Goal: Task Accomplishment & Management: Manage account settings

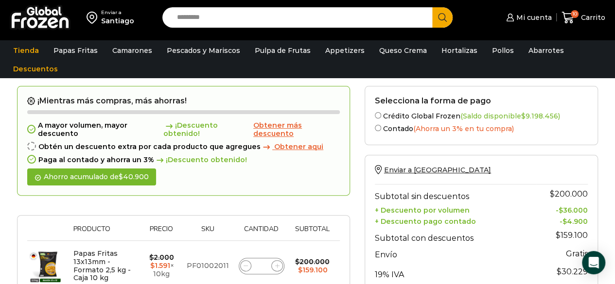
scroll to position [37, 0]
click at [266, 129] on span "Obtener más descuento" at bounding box center [277, 129] width 49 height 17
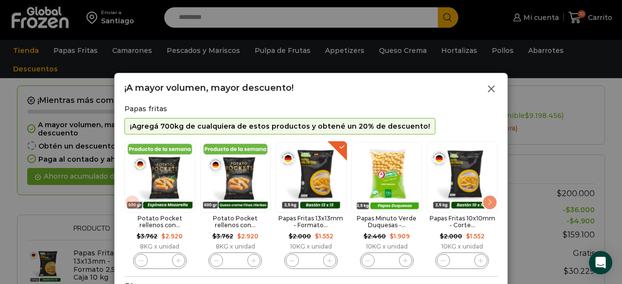
click at [491, 90] on icon at bounding box center [492, 89] width 12 height 12
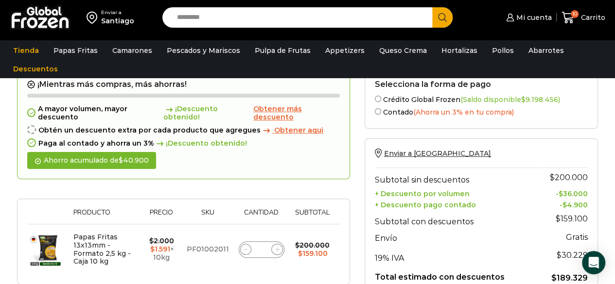
scroll to position [53, 0]
click at [293, 132] on span "Obtener aqui" at bounding box center [298, 130] width 49 height 9
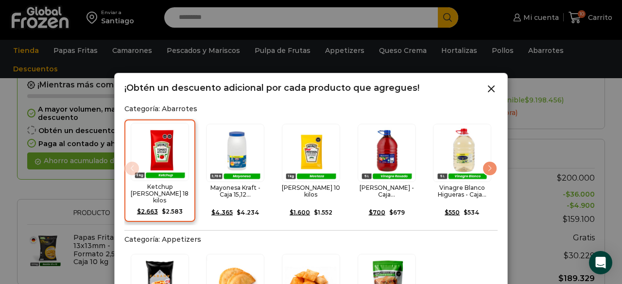
click at [165, 154] on img "1 / 15" at bounding box center [160, 152] width 58 height 58
drag, startPoint x: 622, startPoint y: 114, endPoint x: 620, endPoint y: 177, distance: 63.3
click at [615, 177] on div at bounding box center [311, 142] width 622 height 284
drag, startPoint x: 622, startPoint y: 164, endPoint x: 622, endPoint y: 226, distance: 62.2
click at [615, 226] on div at bounding box center [311, 142] width 622 height 284
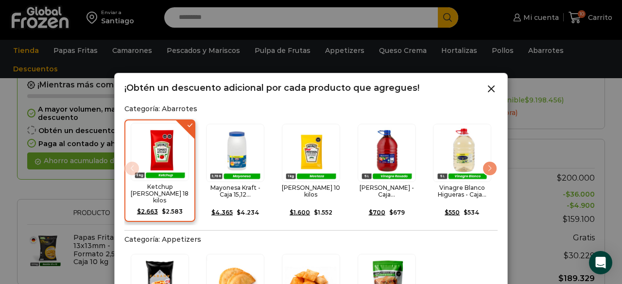
drag, startPoint x: 617, startPoint y: 197, endPoint x: 619, endPoint y: 260, distance: 62.8
click at [615, 259] on div at bounding box center [311, 142] width 622 height 284
drag, startPoint x: 573, startPoint y: 132, endPoint x: 555, endPoint y: 209, distance: 78.8
click at [555, 209] on div at bounding box center [311, 142] width 622 height 284
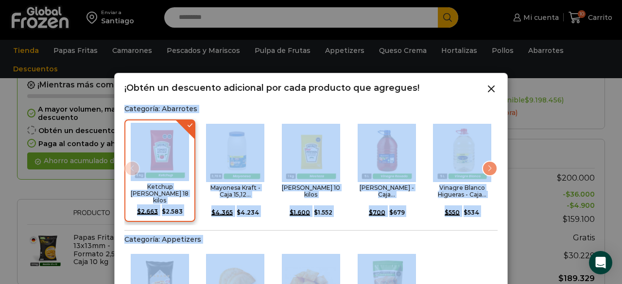
drag, startPoint x: 531, startPoint y: 109, endPoint x: 464, endPoint y: 74, distance: 75.5
click at [354, 74] on form "¡Mientras más compras, más ahorras! A mayor volumen, mayor descuento ¡Descuento…" at bounding box center [185, 177] width 337 height 215
click at [260, 56] on div at bounding box center [311, 142] width 622 height 284
click at [497, 88] on icon at bounding box center [492, 89] width 12 height 12
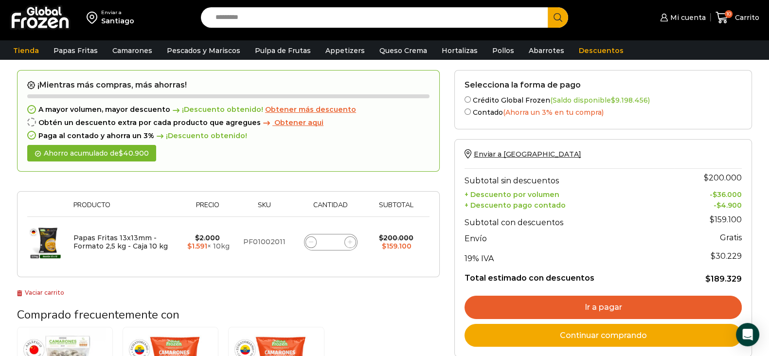
drag, startPoint x: 606, startPoint y: 3, endPoint x: 288, endPoint y: 123, distance: 339.8
click at [288, 123] on span "Obtener aqui" at bounding box center [298, 122] width 49 height 9
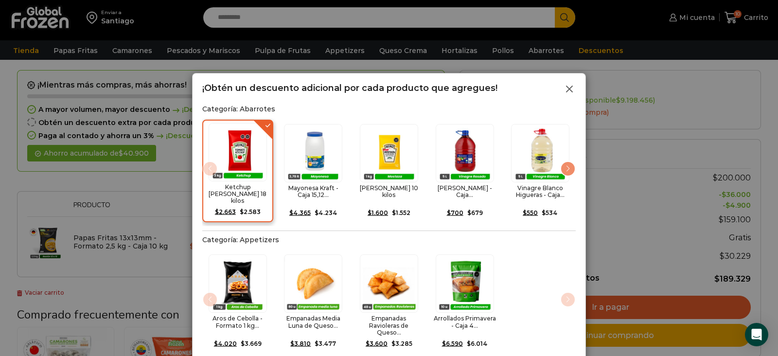
click at [569, 89] on line at bounding box center [570, 89] width 6 height 6
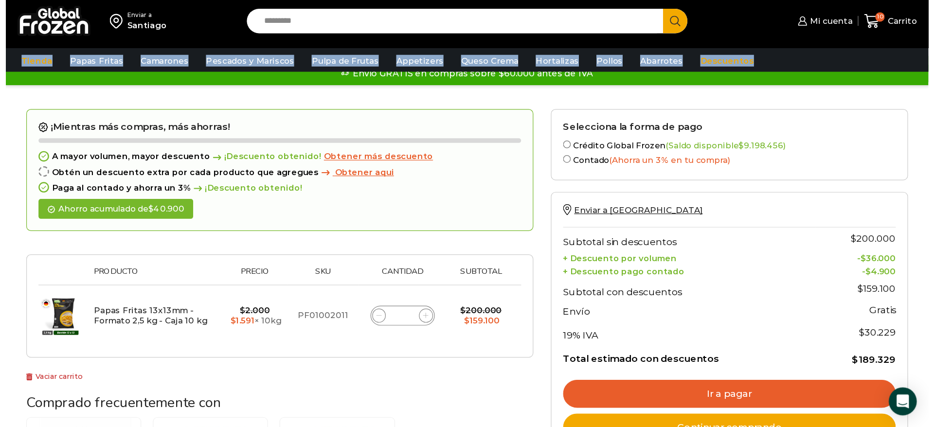
scroll to position [0, 0]
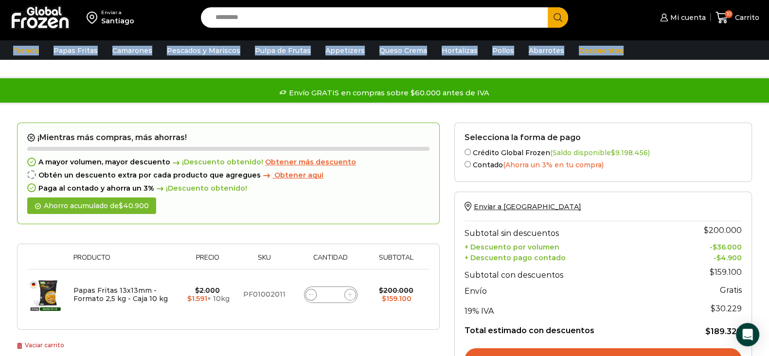
drag, startPoint x: 768, startPoint y: 53, endPoint x: 776, endPoint y: 2, distance: 51.6
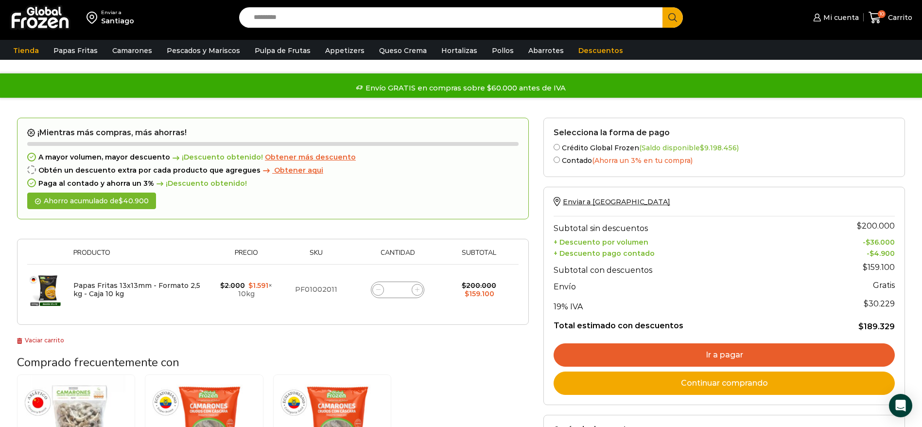
drag, startPoint x: 776, startPoint y: 2, endPoint x: 511, endPoint y: 209, distance: 335.7
click at [511, 209] on div "¡Mientras más compras, más ahorras! A mayor volumen, mayor descuento ¡Descuento…" at bounding box center [273, 169] width 512 height 102
click at [290, 168] on span "Obtener aqui" at bounding box center [298, 170] width 49 height 9
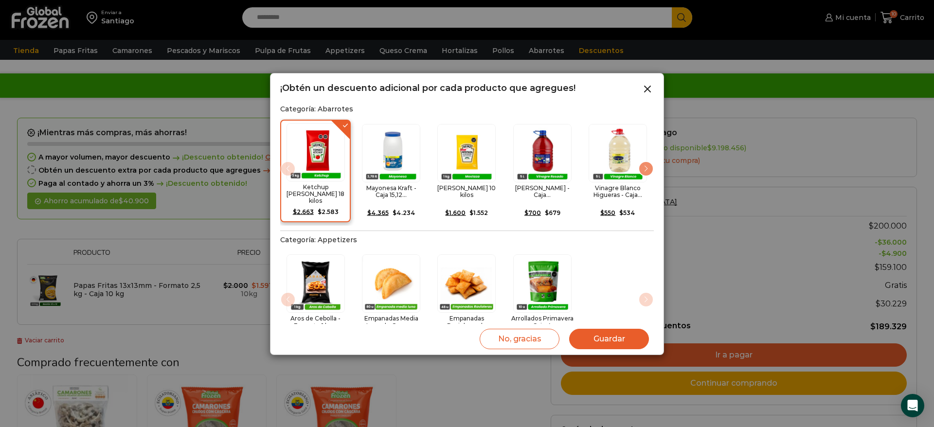
click at [615, 259] on button "Guardar" at bounding box center [609, 339] width 80 height 20
click at [606, 259] on button "Guardar" at bounding box center [609, 339] width 80 height 20
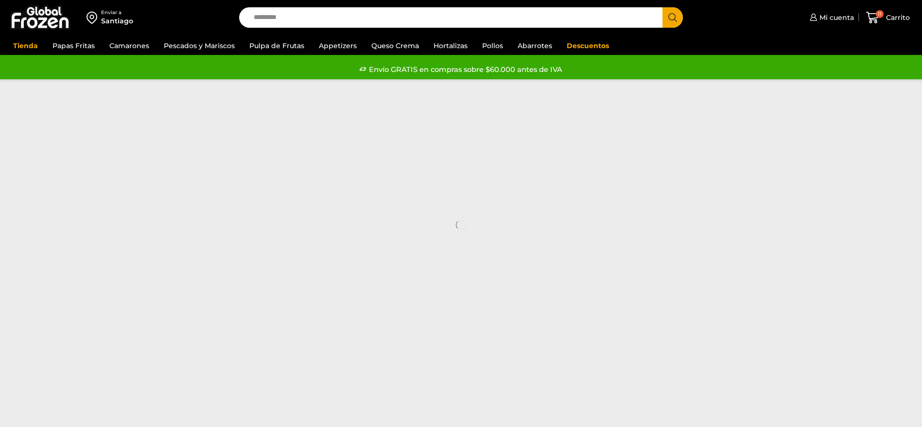
drag, startPoint x: 0, startPoint y: 0, endPoint x: 203, endPoint y: 3, distance: 202.8
click at [203, 3] on div "Enviar a Santiago" at bounding box center [117, 17] width 225 height 35
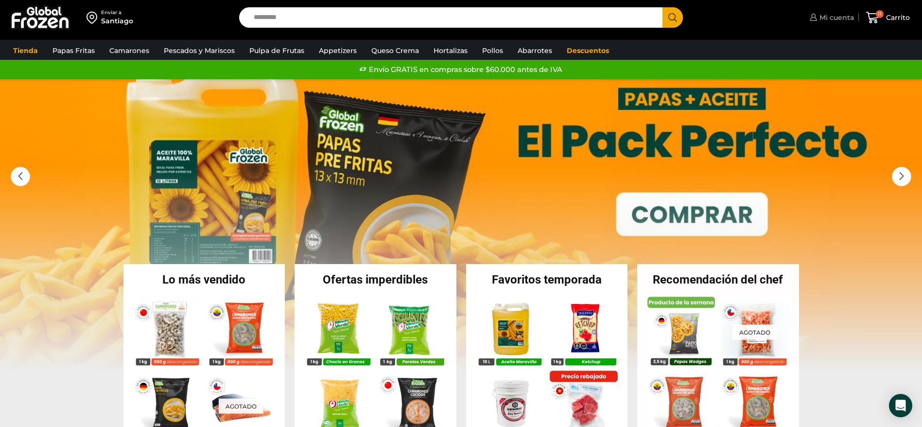
click at [821, 19] on span "Mi cuenta" at bounding box center [835, 18] width 37 height 10
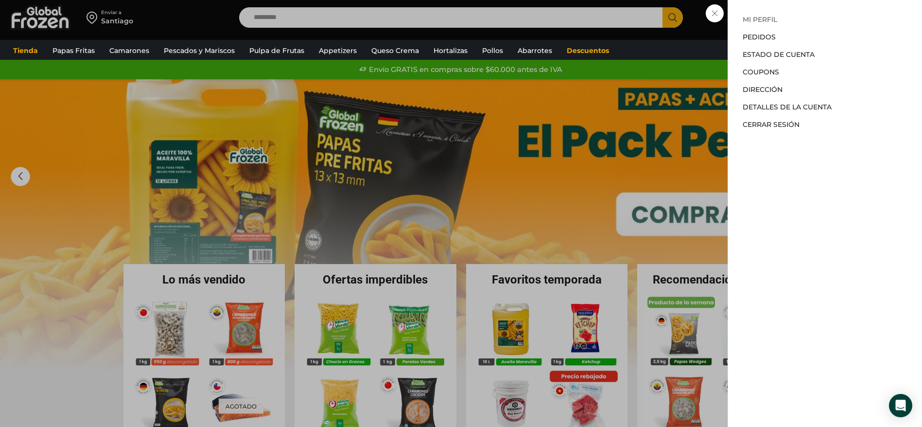
click at [769, 15] on link "Mi perfil" at bounding box center [760, 19] width 35 height 9
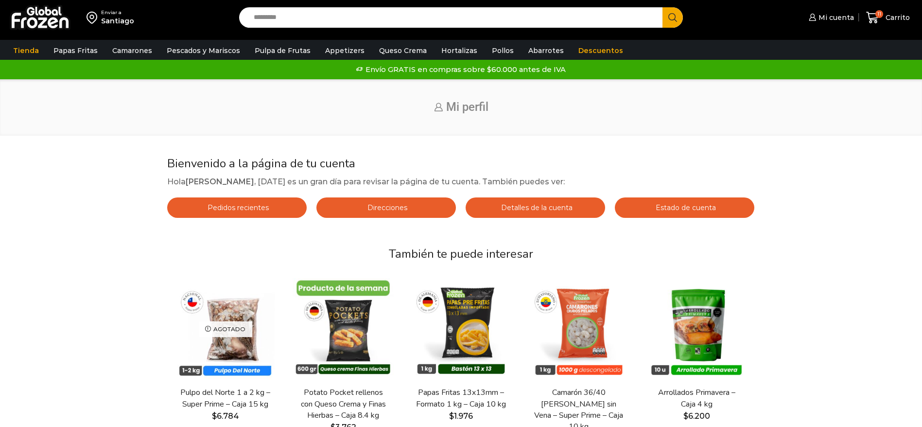
click at [839, 20] on span "Mi cuenta" at bounding box center [835, 18] width 38 height 10
click at [833, 20] on span "Mi cuenta" at bounding box center [835, 18] width 38 height 10
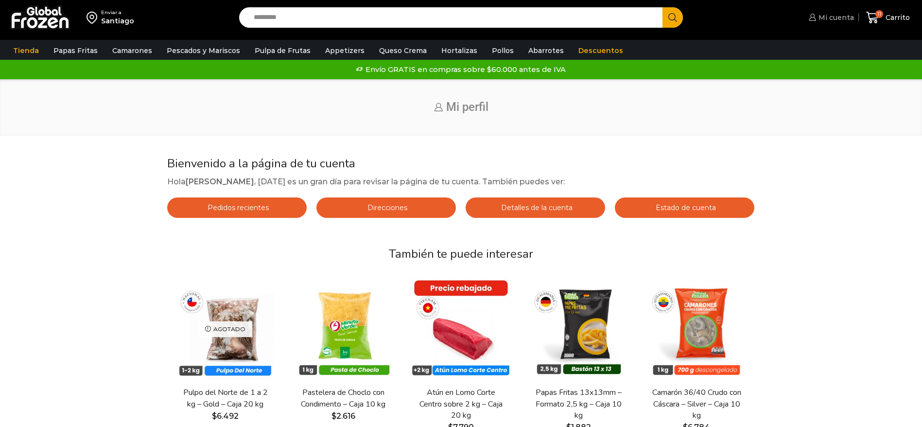
drag, startPoint x: 0, startPoint y: 0, endPoint x: 841, endPoint y: 19, distance: 841.5
click at [841, 19] on span "Mi cuenta" at bounding box center [835, 18] width 38 height 10
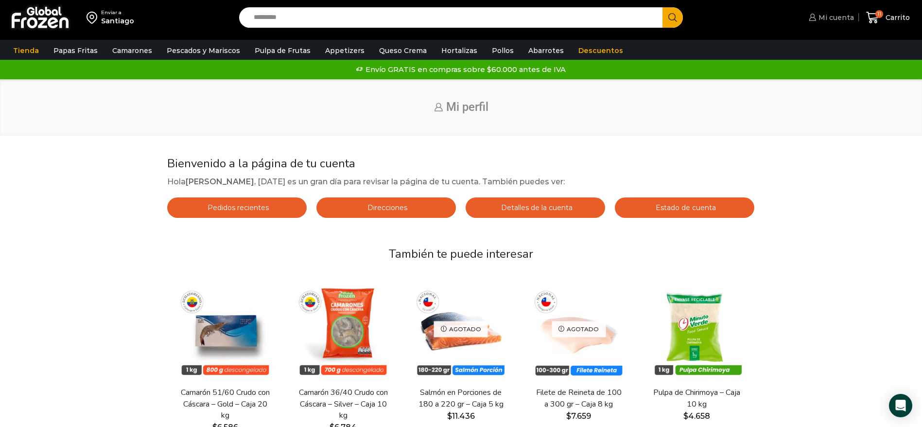
click at [834, 18] on span "Mi cuenta" at bounding box center [835, 18] width 38 height 10
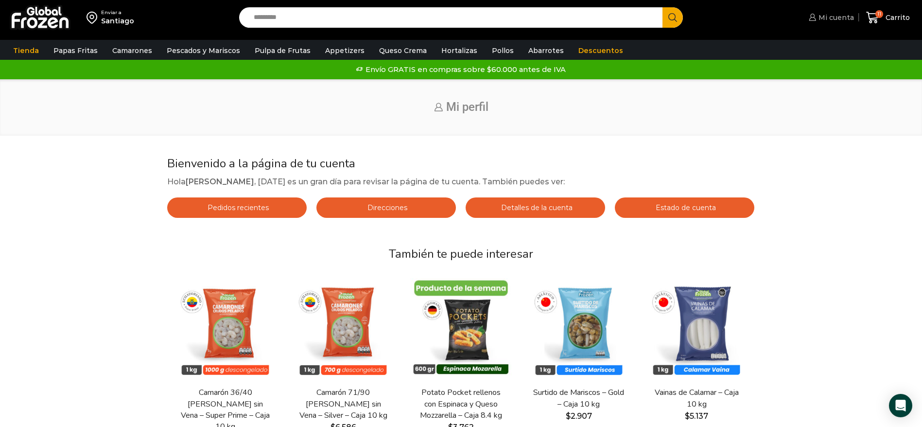
click at [832, 17] on span "Mi cuenta" at bounding box center [835, 18] width 38 height 10
